Goal: Find specific page/section: Find specific page/section

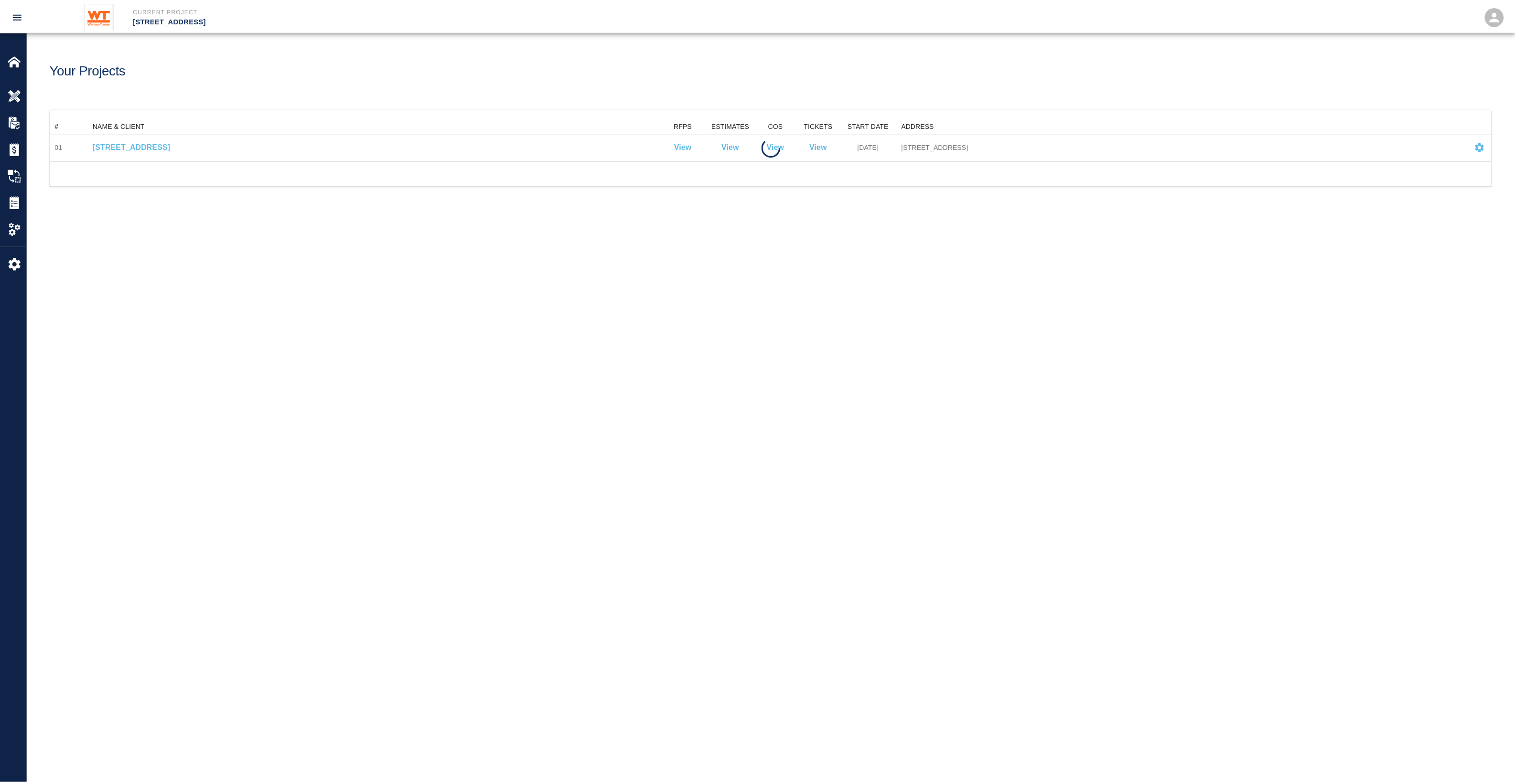
scroll to position [34, 1440]
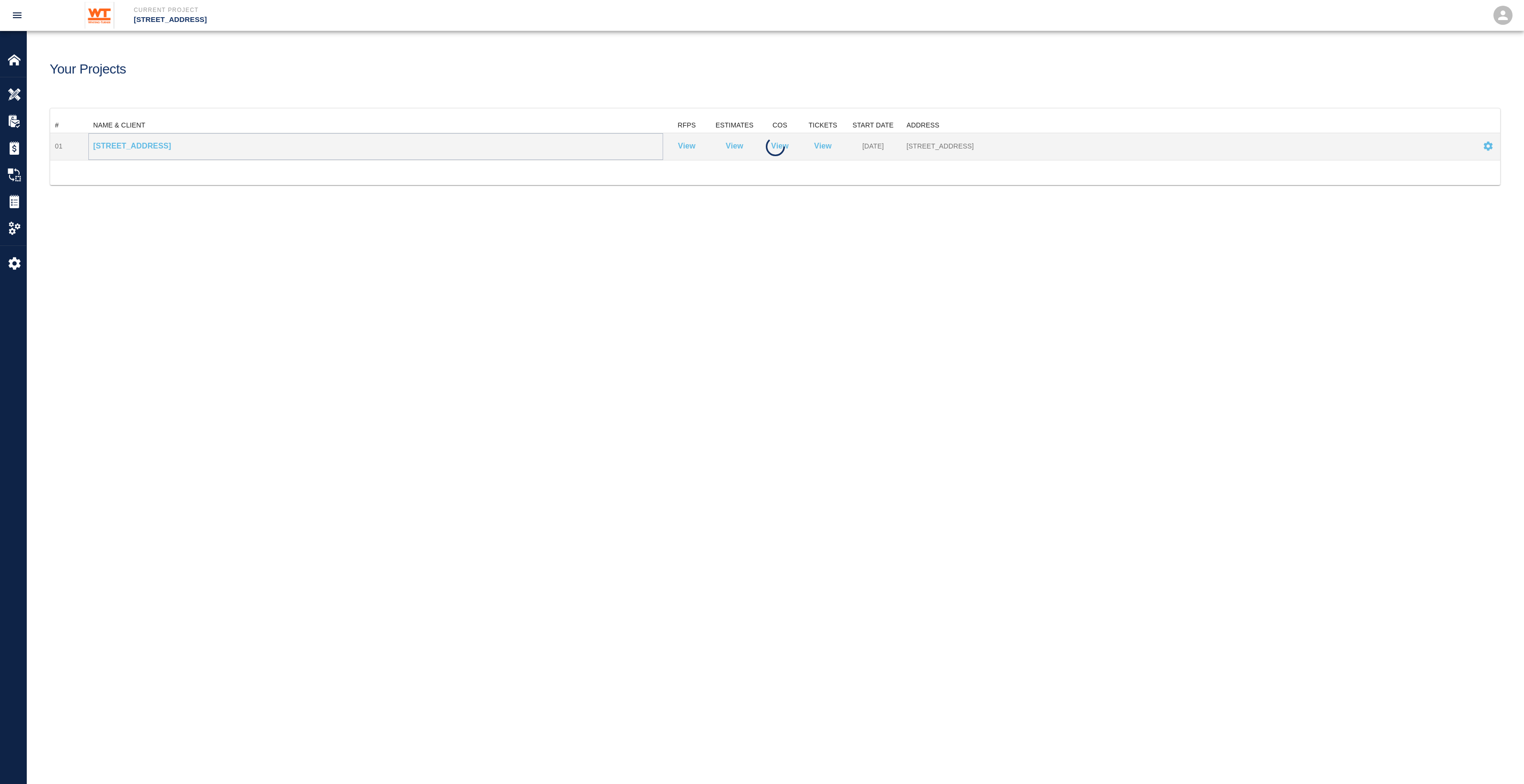
click at [172, 142] on p "[STREET_ADDRESS]" at bounding box center [375, 145] width 565 height 11
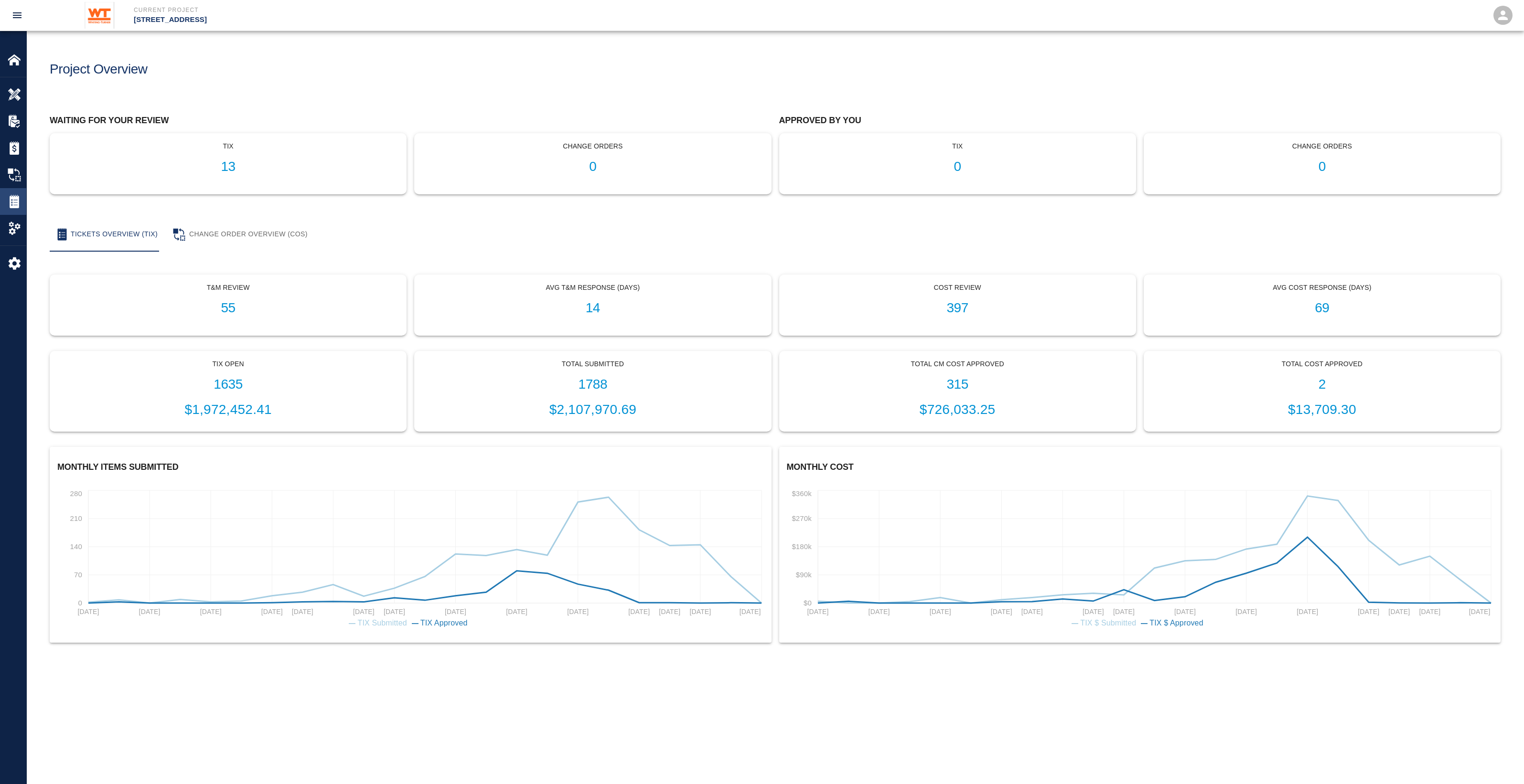
click at [13, 202] on img at bounding box center [14, 201] width 14 height 14
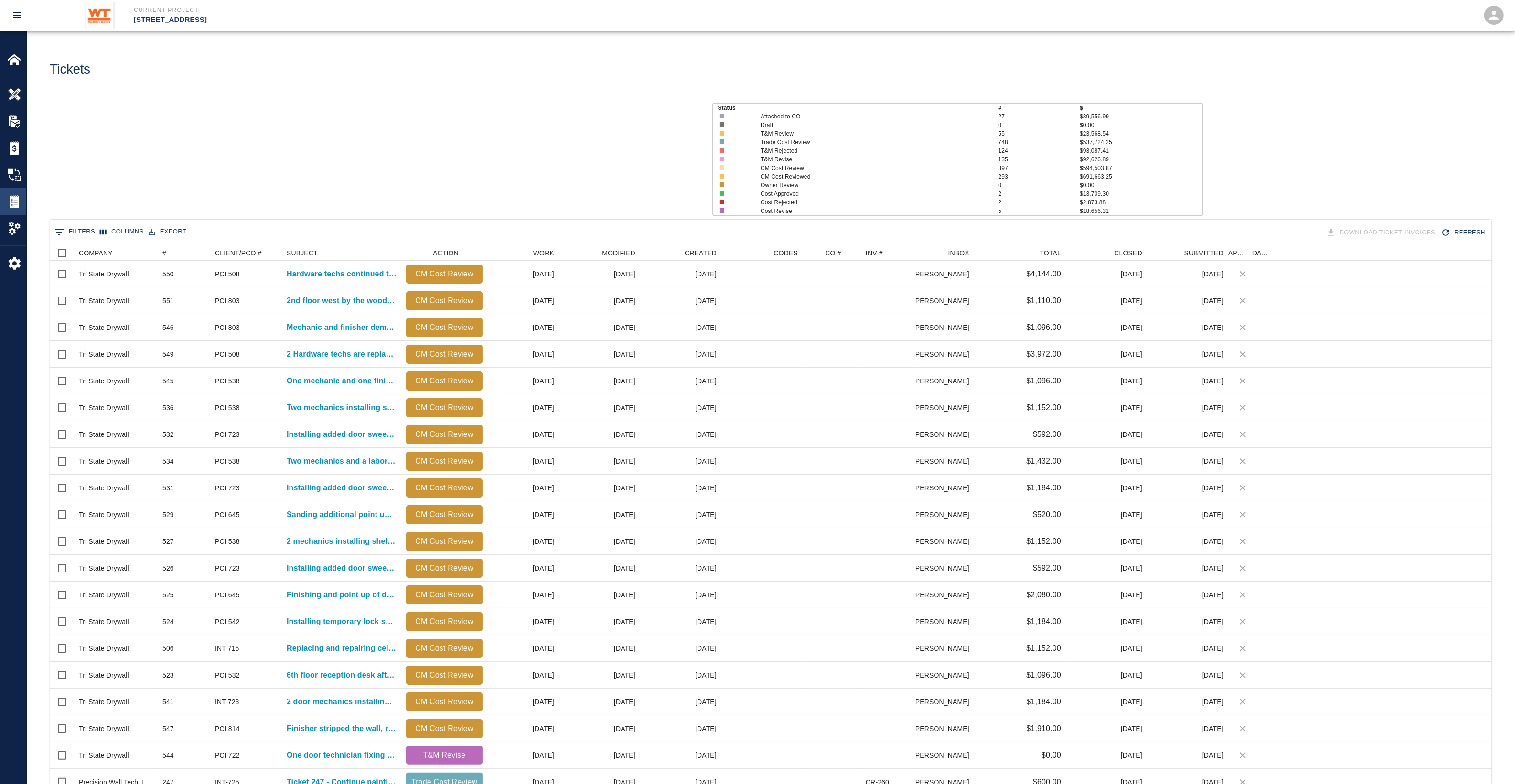
scroll to position [540, 1431]
click at [120, 232] on button "Columns" at bounding box center [122, 232] width 49 height 15
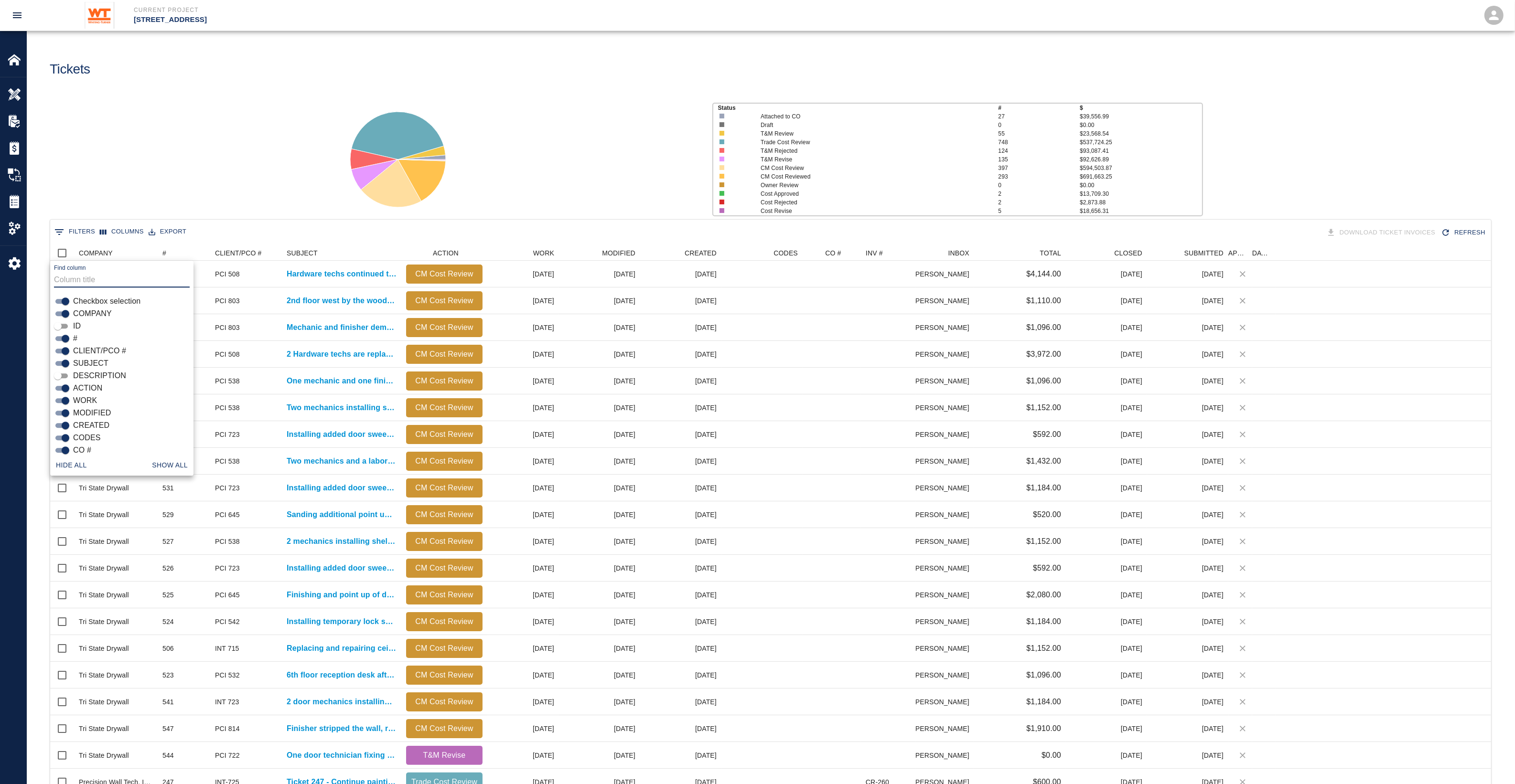
click at [252, 110] on div "Status # $ Attached to CO 27 $39,556.99 Draft 0 $0.00 T&M Review 55 $23,568.54 …" at bounding box center [767, 155] width 1495 height 127
click at [170, 249] on icon "Sort" at bounding box center [173, 253] width 9 height 9
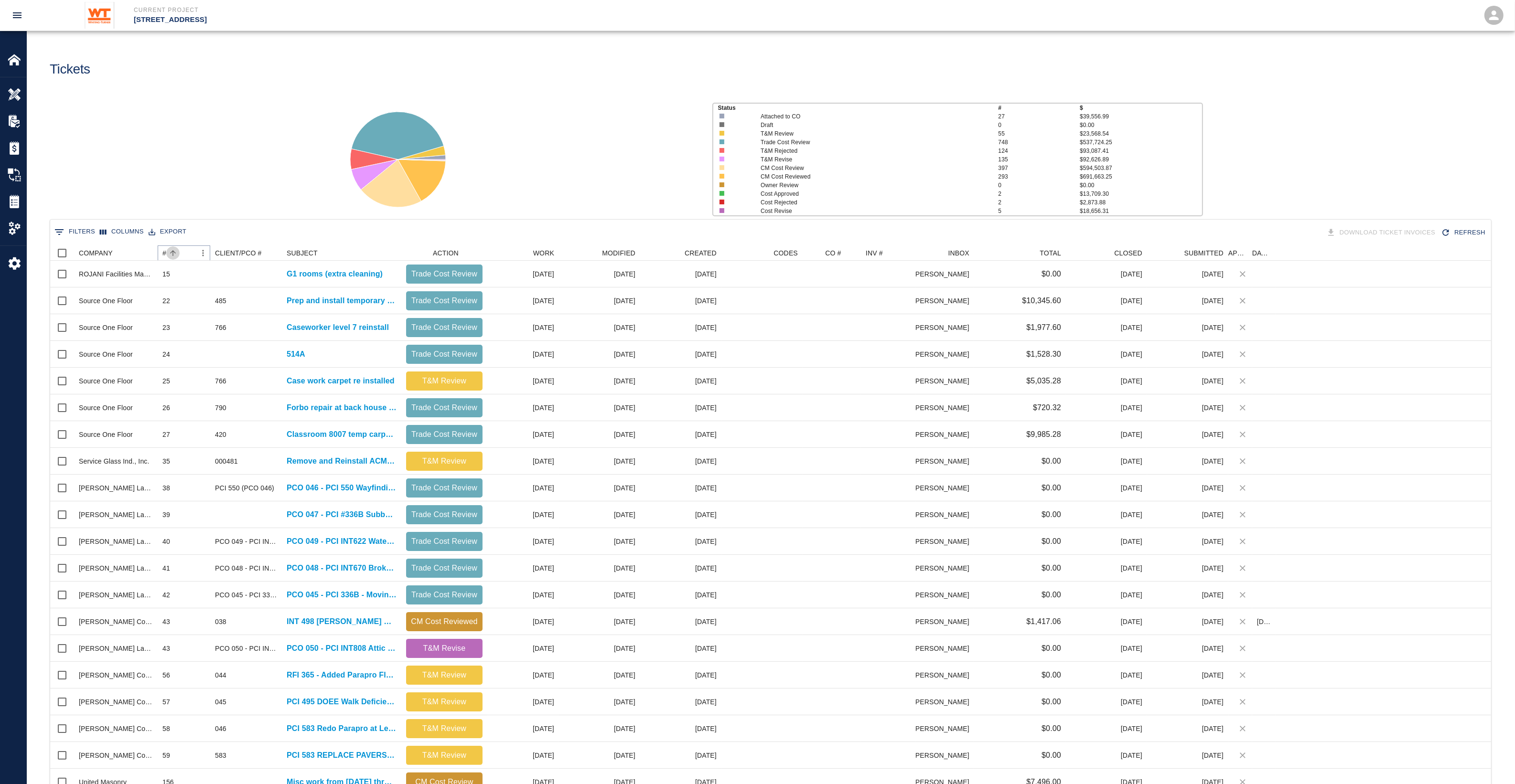
click at [170, 249] on icon "Sort" at bounding box center [173, 253] width 9 height 9
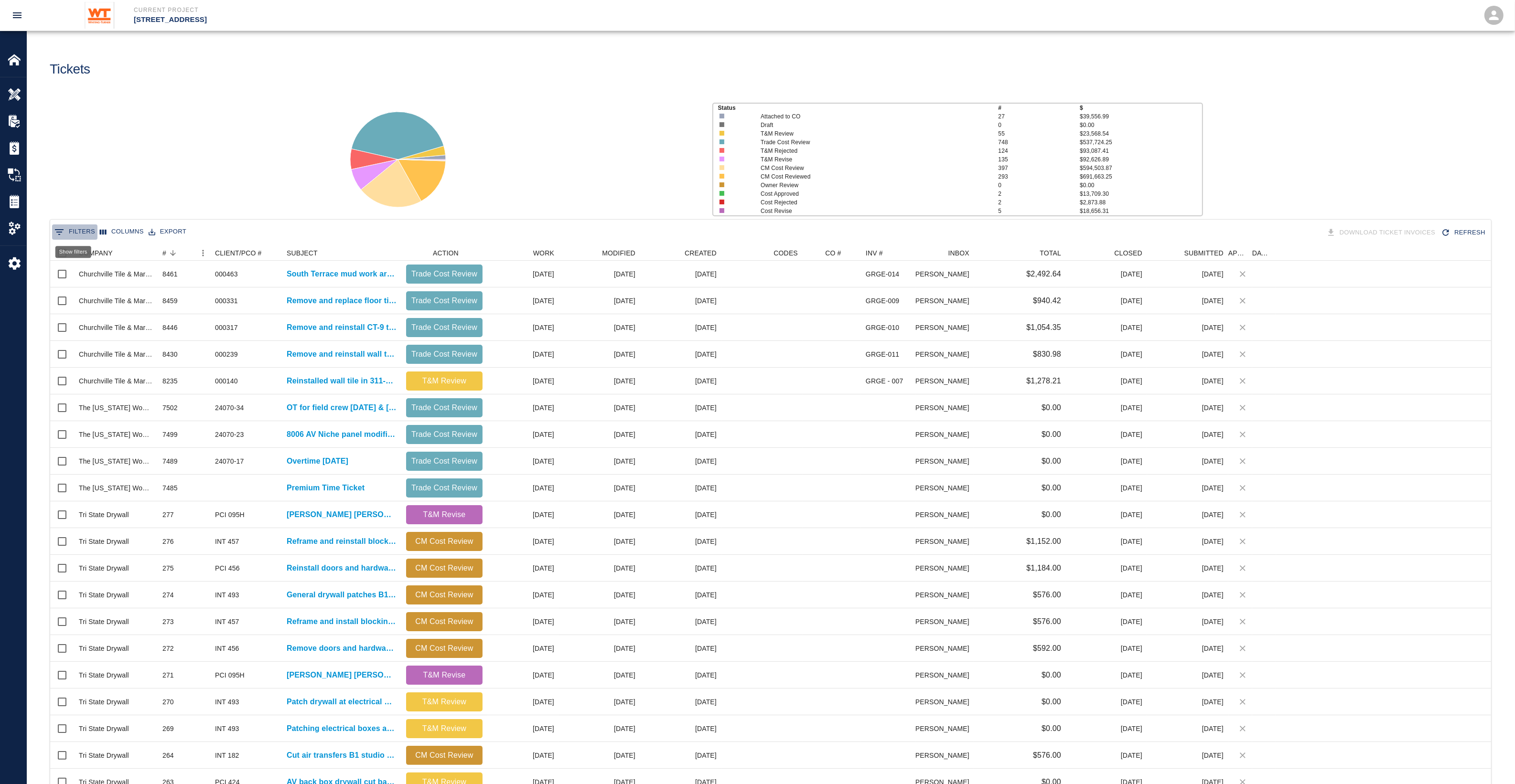
click at [88, 234] on button "0 Filters" at bounding box center [75, 232] width 46 height 15
click at [222, 279] on input "Value" at bounding box center [244, 280] width 91 height 15
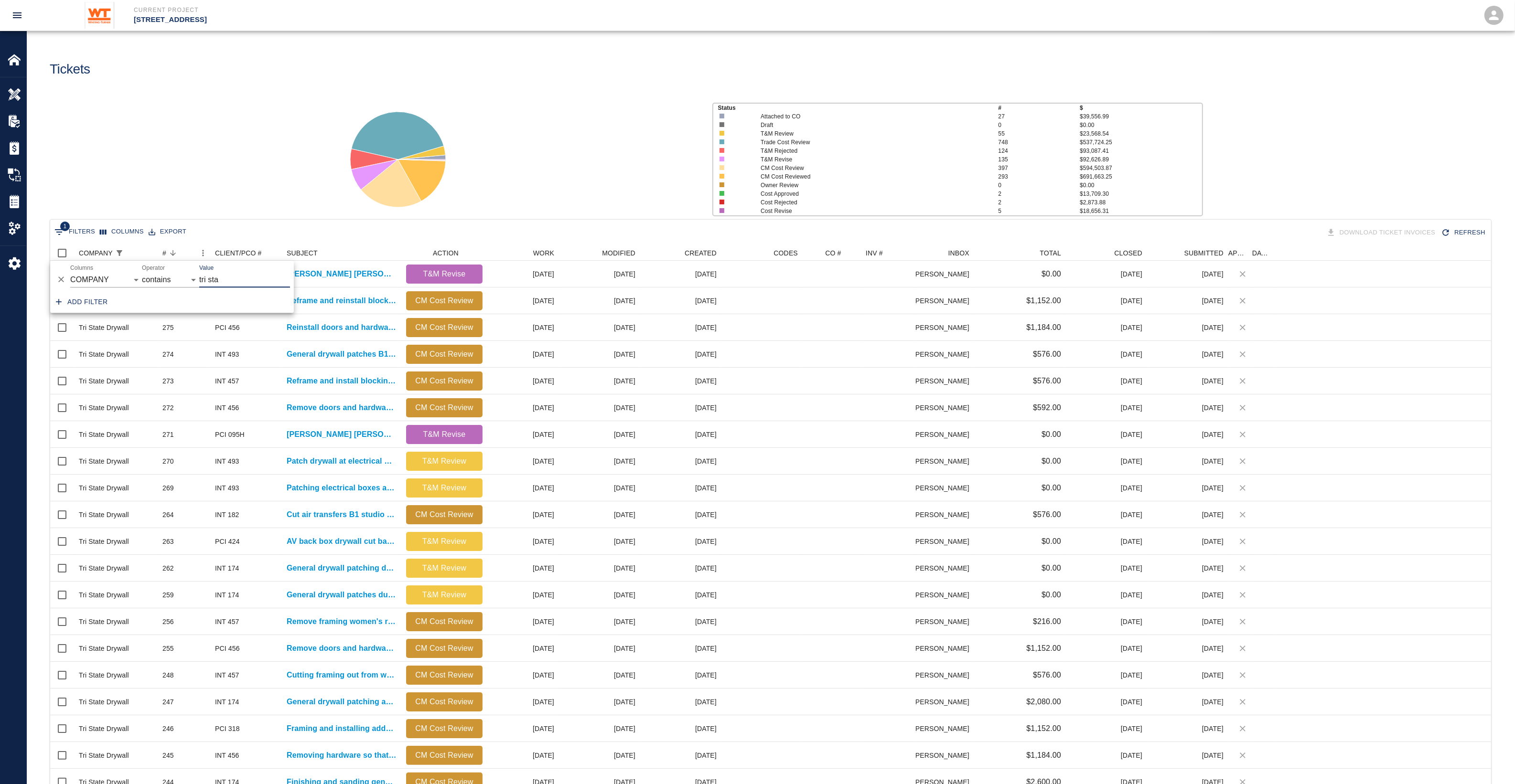
type input "tri sta"
click at [193, 123] on div "Status # $ Attached to CO 27 $39,556.99 Draft 0 $0.00 T&M Review 55 $23,568.54 …" at bounding box center [767, 155] width 1495 height 127
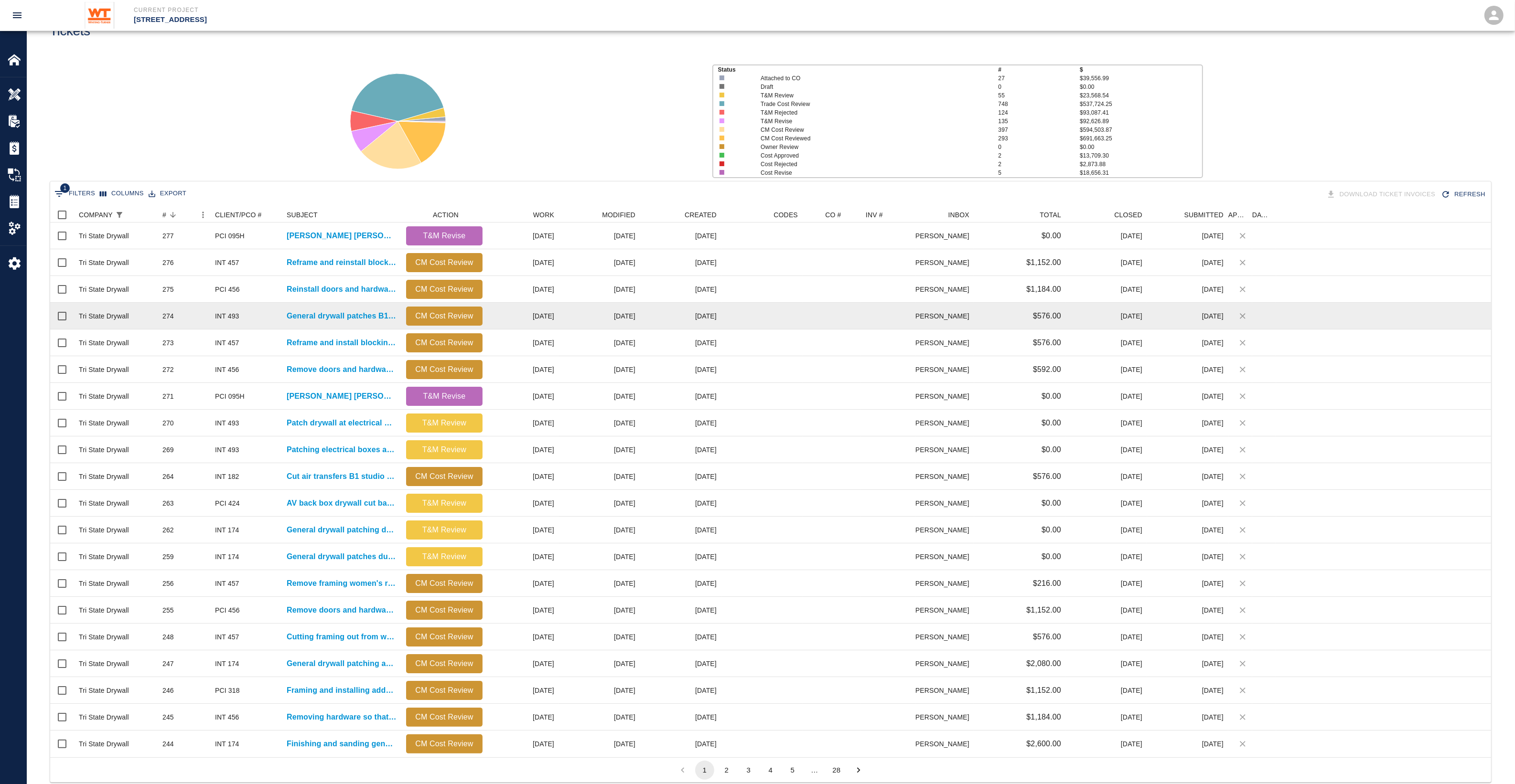
scroll to position [60, 0]
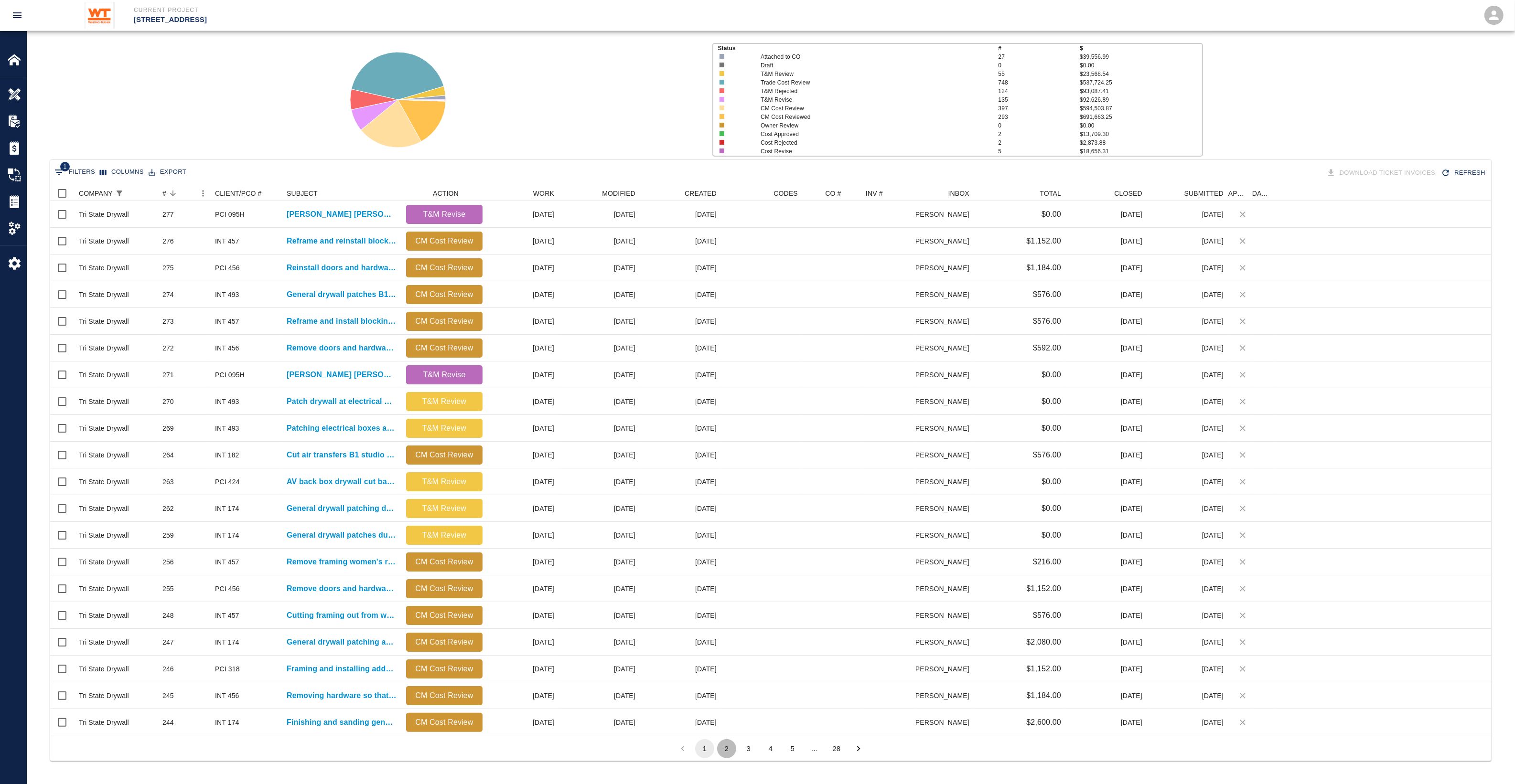
click at [727, 749] on button "2" at bounding box center [726, 749] width 19 height 19
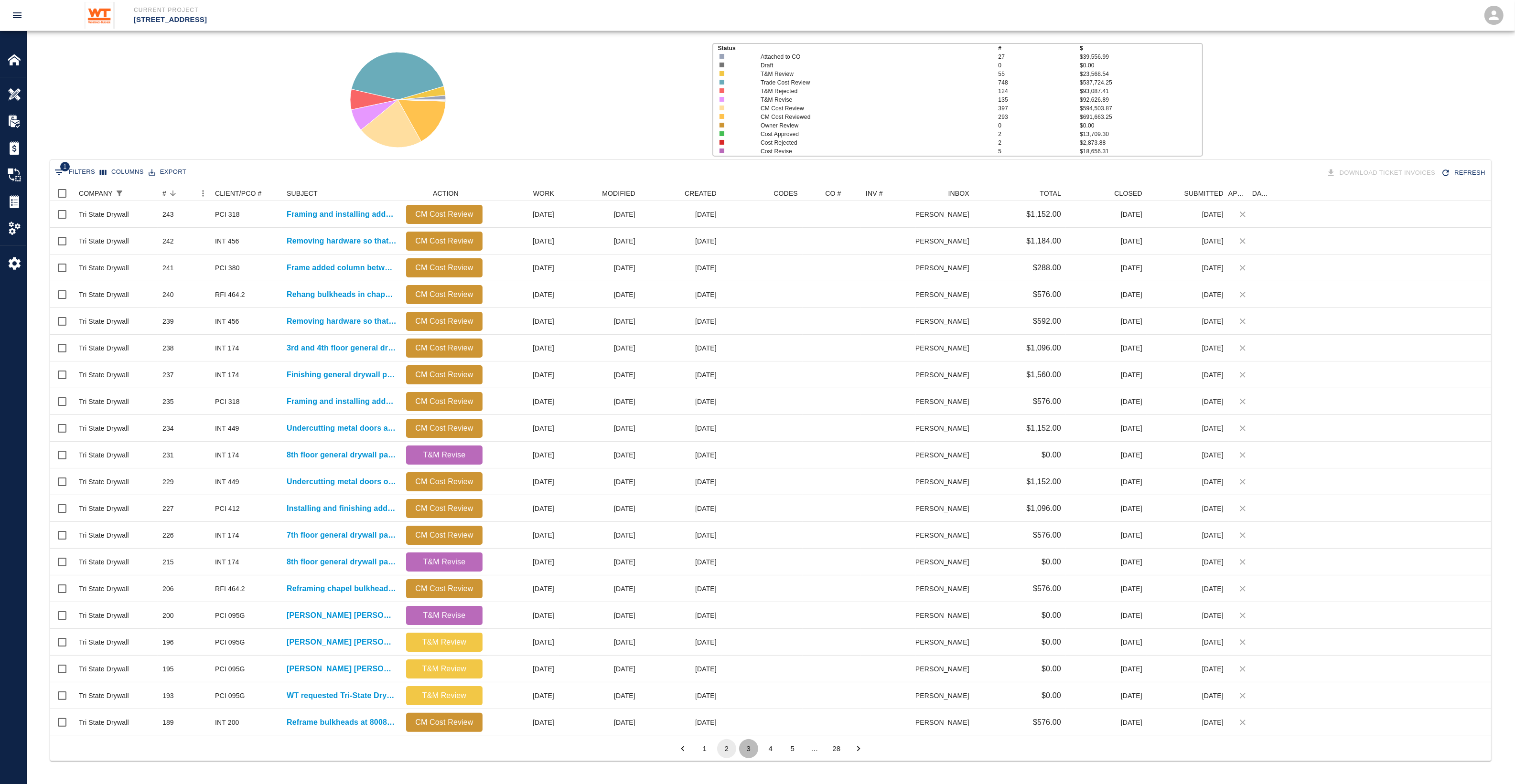
click at [746, 753] on button "3" at bounding box center [748, 749] width 19 height 19
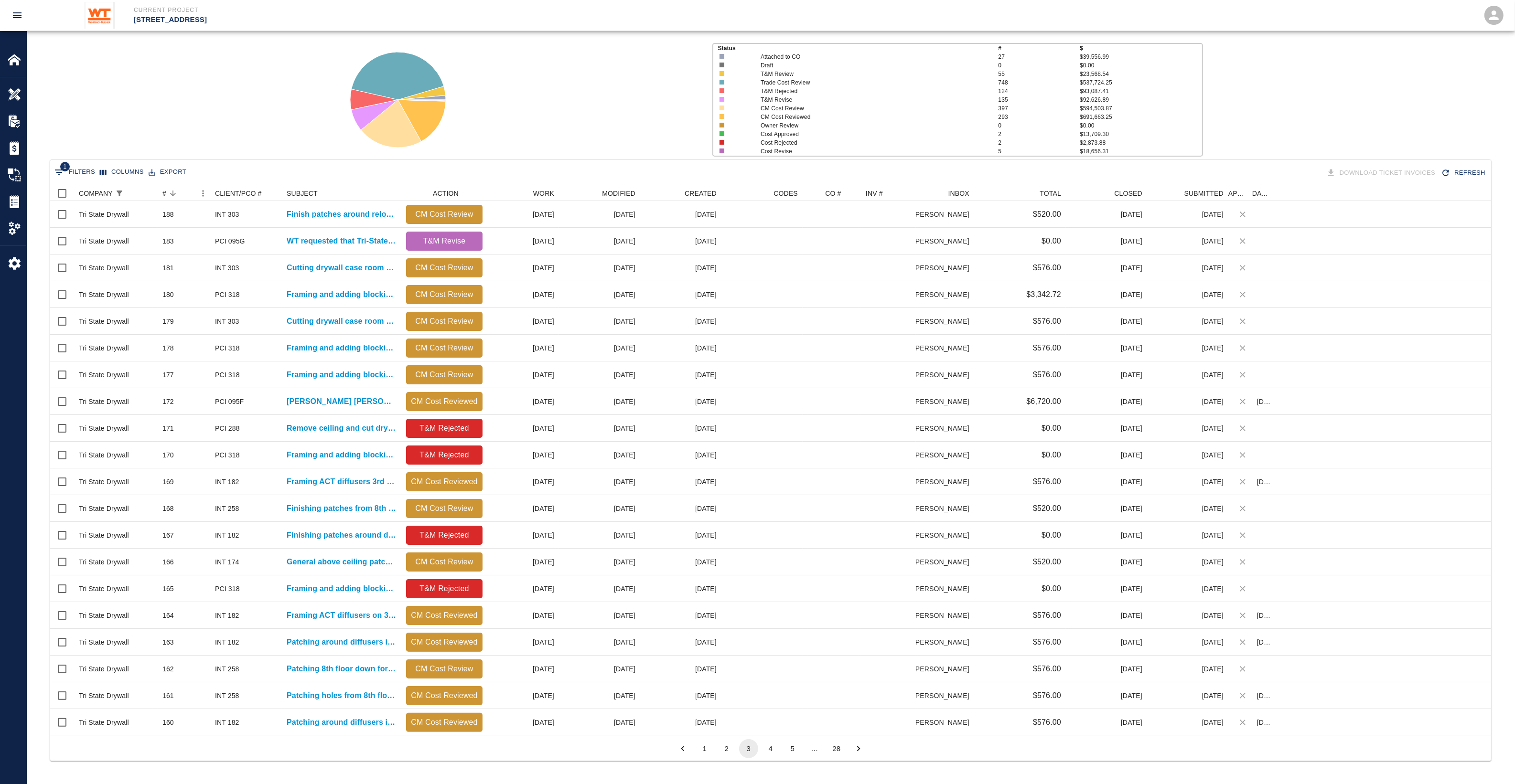
click at [774, 755] on button "4" at bounding box center [770, 749] width 19 height 19
click at [789, 753] on button "5" at bounding box center [793, 749] width 19 height 19
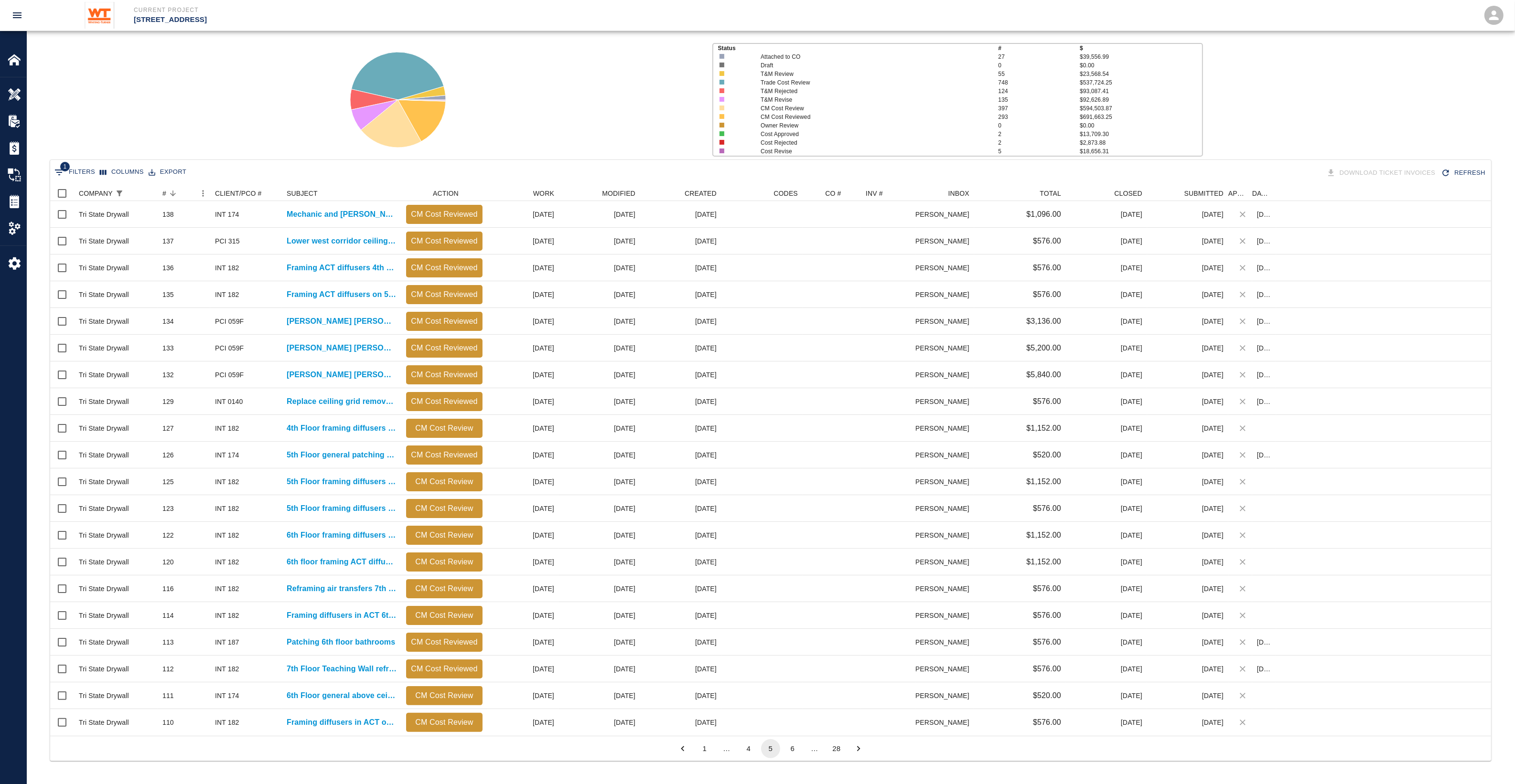
click at [790, 748] on button "6" at bounding box center [793, 749] width 19 height 19
click at [164, 190] on div "#" at bounding box center [164, 193] width 4 height 15
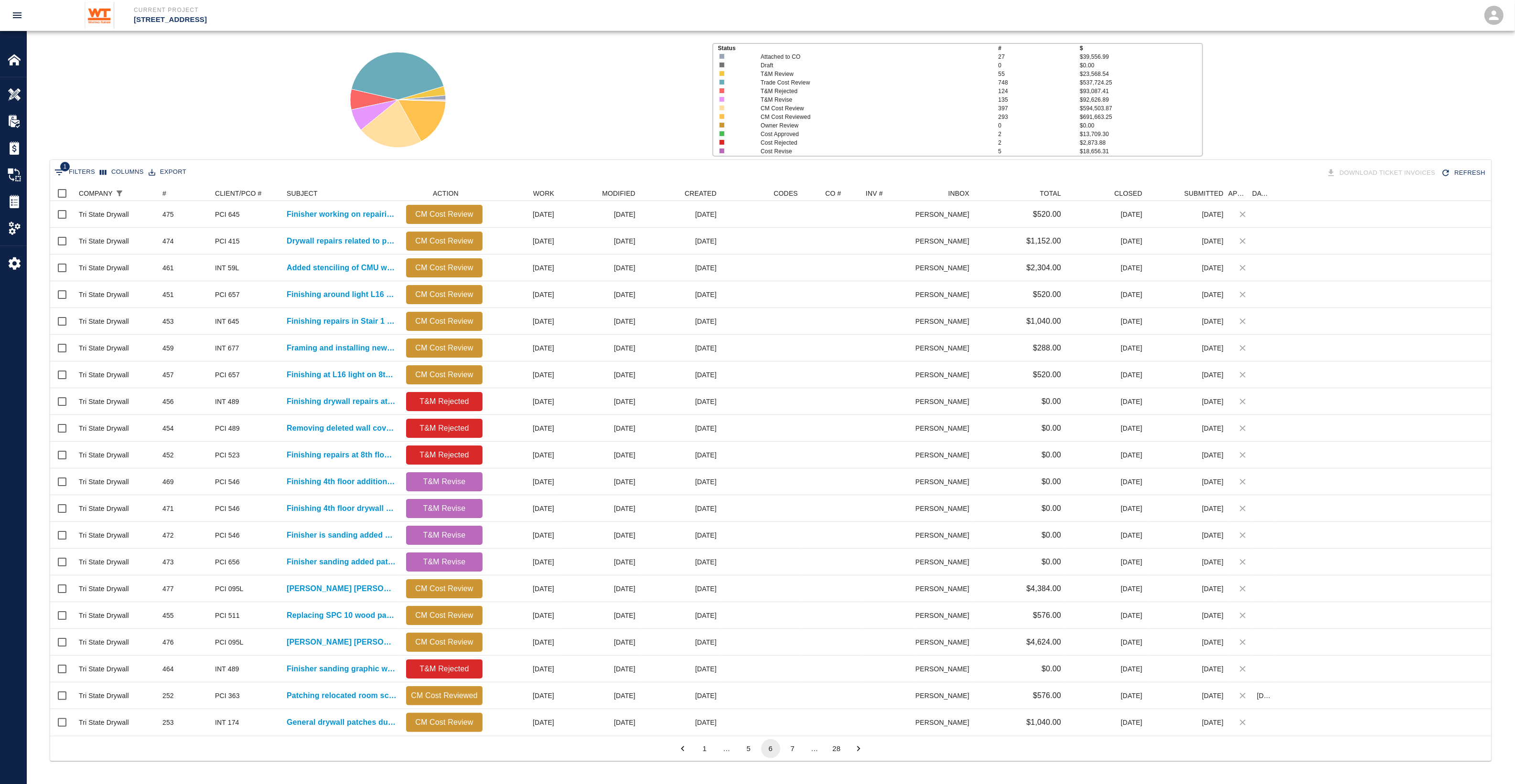
click at [756, 748] on button "5" at bounding box center [748, 749] width 19 height 19
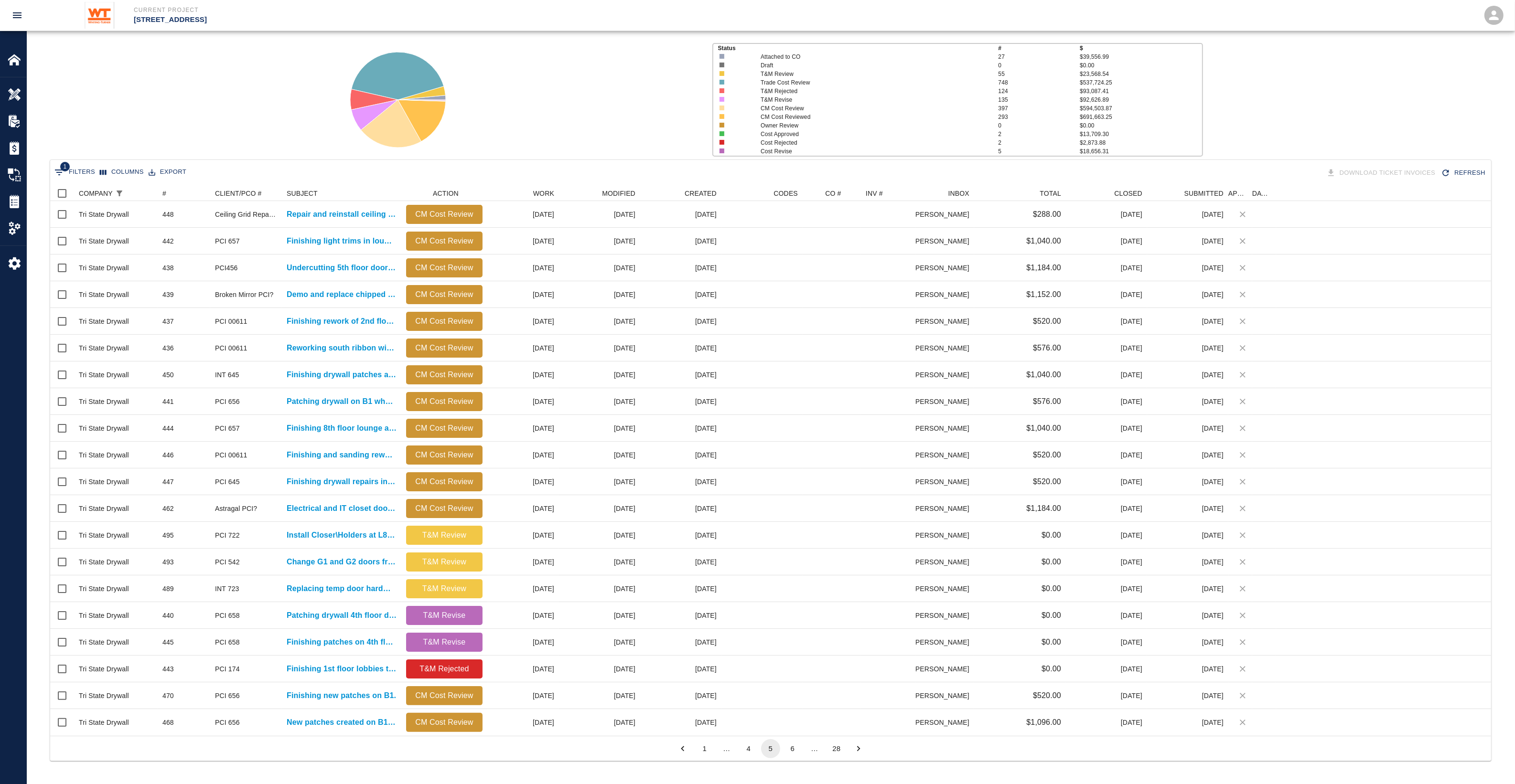
click at [784, 751] on button "6" at bounding box center [793, 749] width 19 height 19
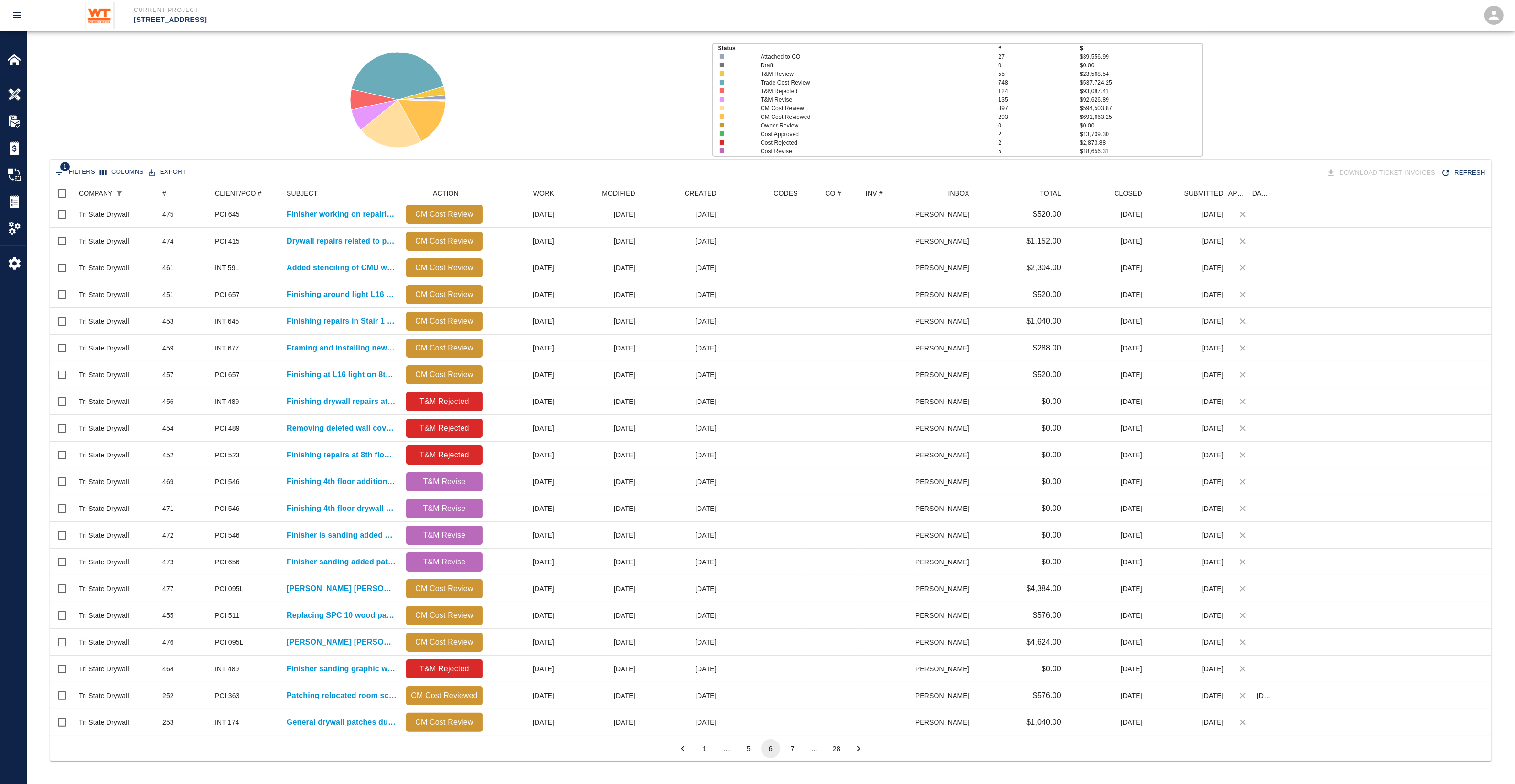
click at [794, 753] on button "7" at bounding box center [793, 749] width 19 height 19
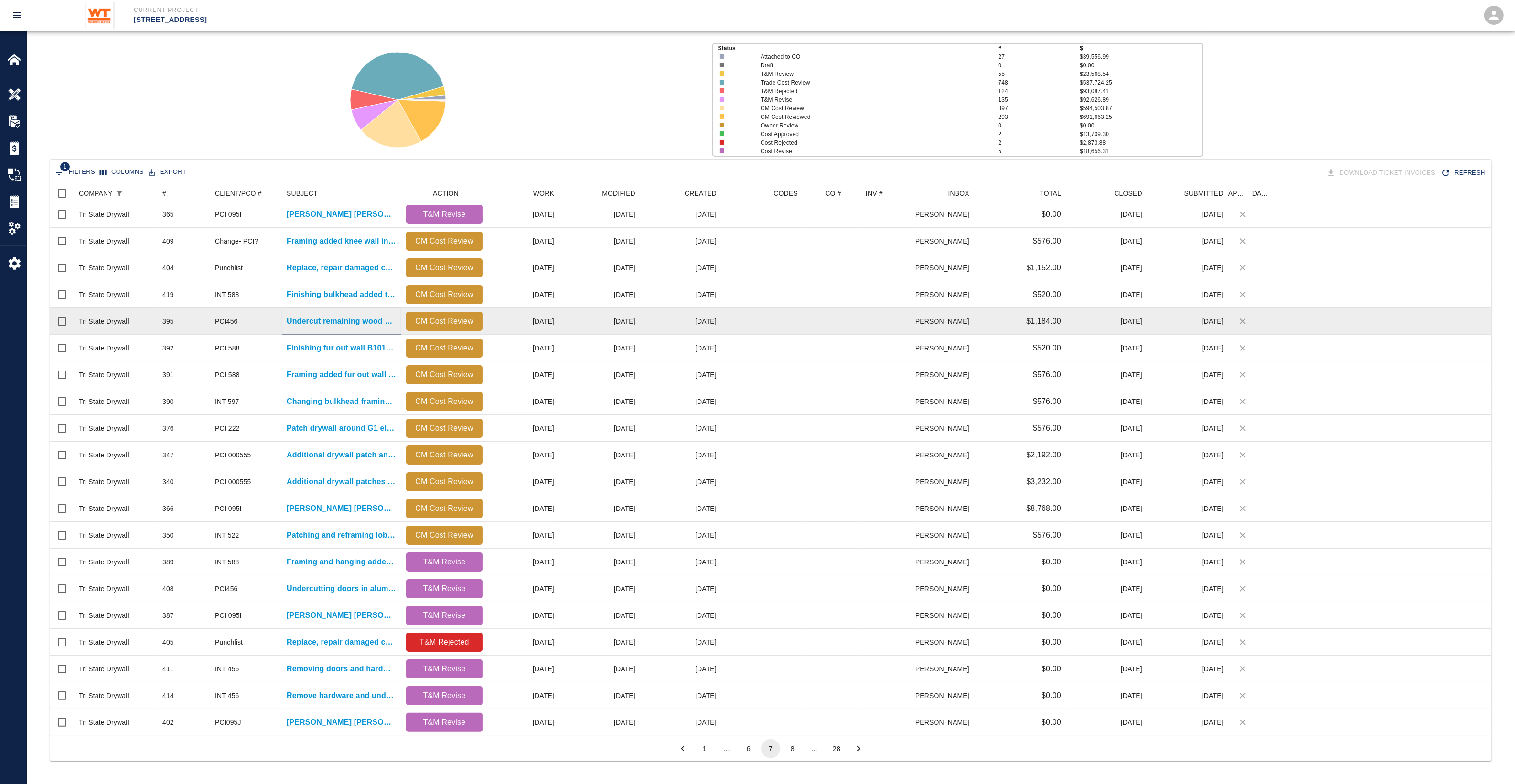
click at [314, 322] on p "Undercut remaining wood doors on 8th floor installed in S...." at bounding box center [342, 321] width 110 height 11
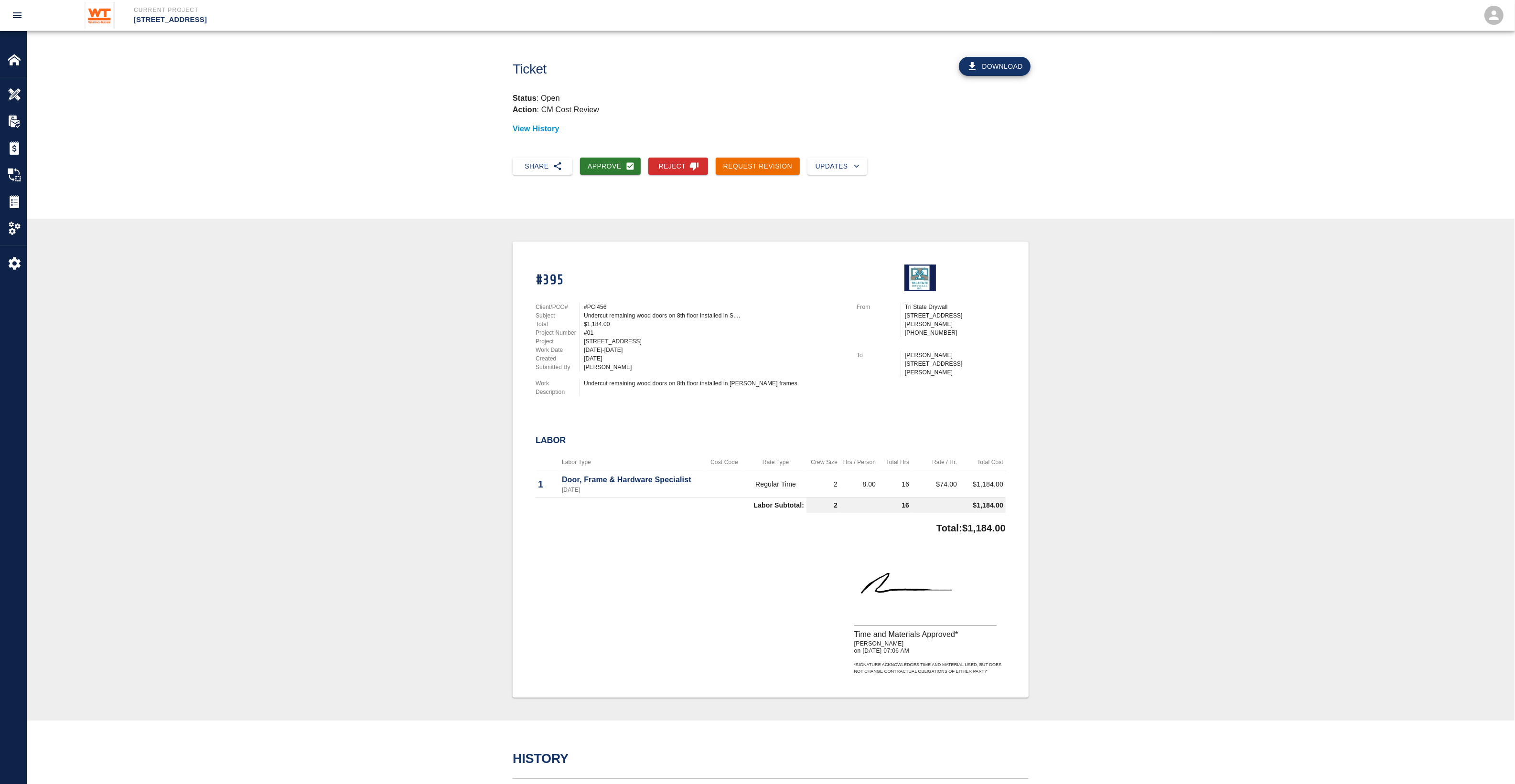
click at [606, 479] on p "Door, Frame & Hardware Specialist" at bounding box center [632, 480] width 140 height 11
click at [576, 478] on p "Door, Frame & Hardware Specialist" at bounding box center [632, 480] width 140 height 11
click at [973, 74] on button "Download" at bounding box center [994, 66] width 72 height 19
